Goal: Task Accomplishment & Management: Manage account settings

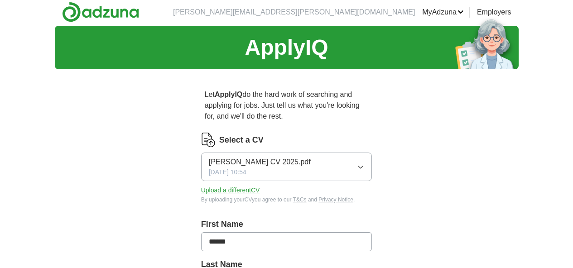
click at [364, 163] on icon "button" at bounding box center [360, 166] width 7 height 7
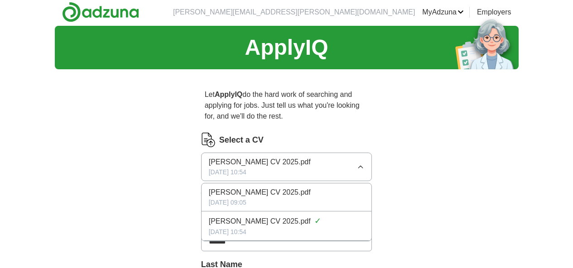
click at [273, 187] on span "[PERSON_NAME] CV 2025.pdf" at bounding box center [260, 192] width 102 height 11
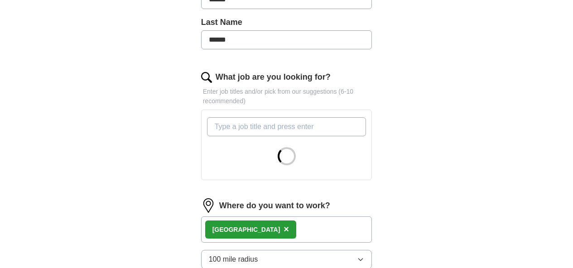
scroll to position [292, 0]
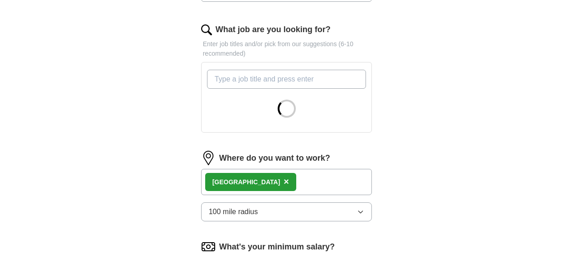
click at [242, 173] on div "Hayling Island ×" at bounding box center [250, 182] width 91 height 18
click at [240, 163] on form "Select a CV [PERSON_NAME] CV 2025.pdf [DATE] 09:05 Upload a different CV By upl…" at bounding box center [286, 116] width 171 height 547
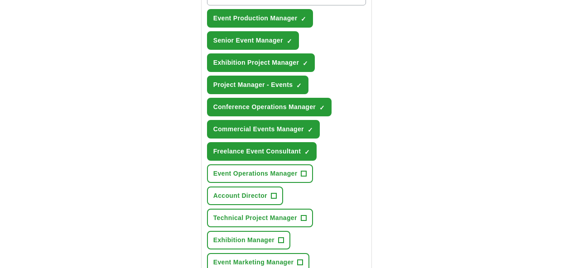
scroll to position [380, 0]
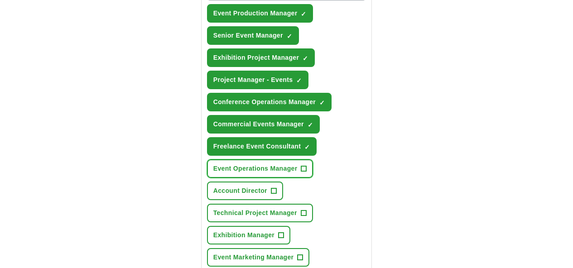
click at [273, 164] on span "Event Operations Manager" at bounding box center [255, 169] width 84 height 10
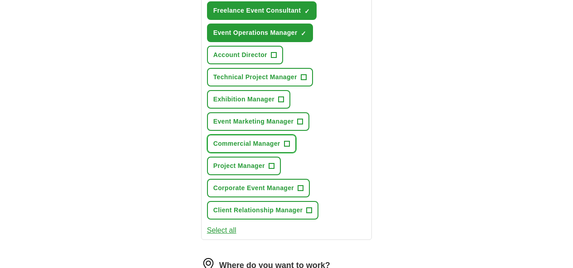
scroll to position [517, 0]
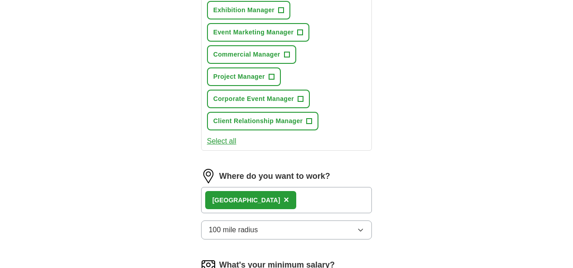
scroll to position [584, 0]
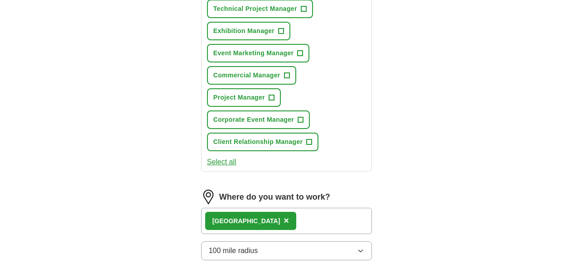
click at [364, 247] on icon "button" at bounding box center [360, 250] width 7 height 7
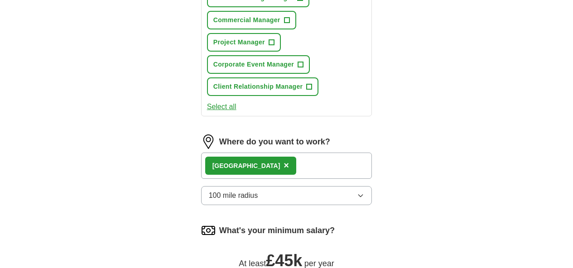
scroll to position [724, 0]
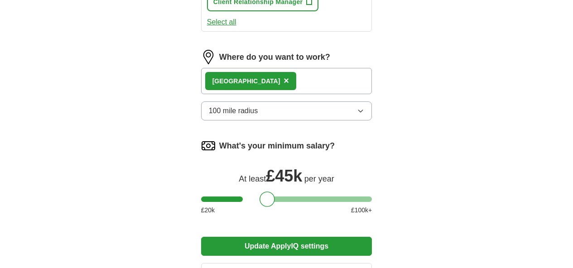
click at [345, 237] on button "Update ApplyIQ settings" at bounding box center [286, 246] width 171 height 19
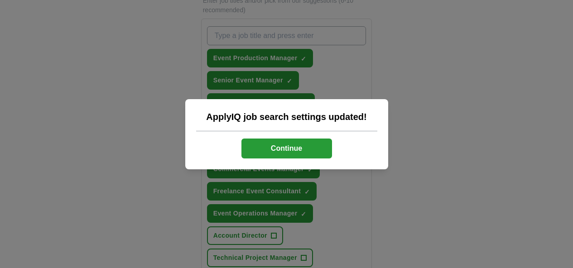
scroll to position [263, 0]
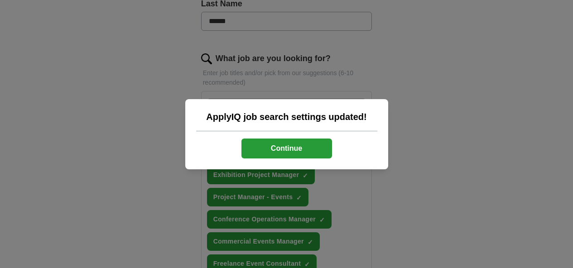
click at [277, 147] on button "Continue" at bounding box center [286, 149] width 91 height 20
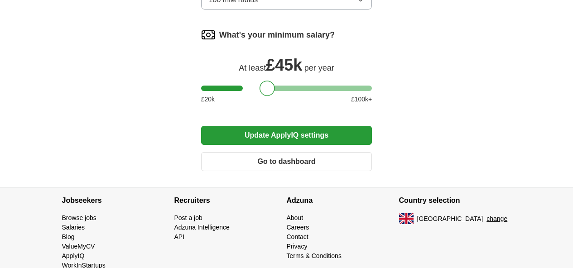
click at [291, 126] on button "Update ApplyIQ settings" at bounding box center [286, 135] width 171 height 19
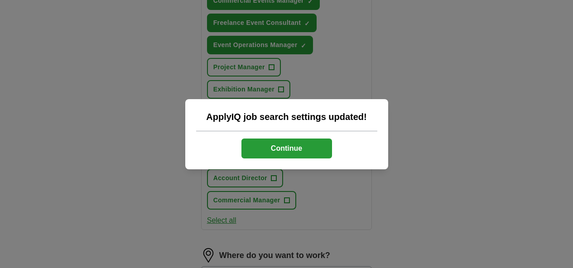
scroll to position [724, 0]
